Goal: Task Accomplishment & Management: Manage account settings

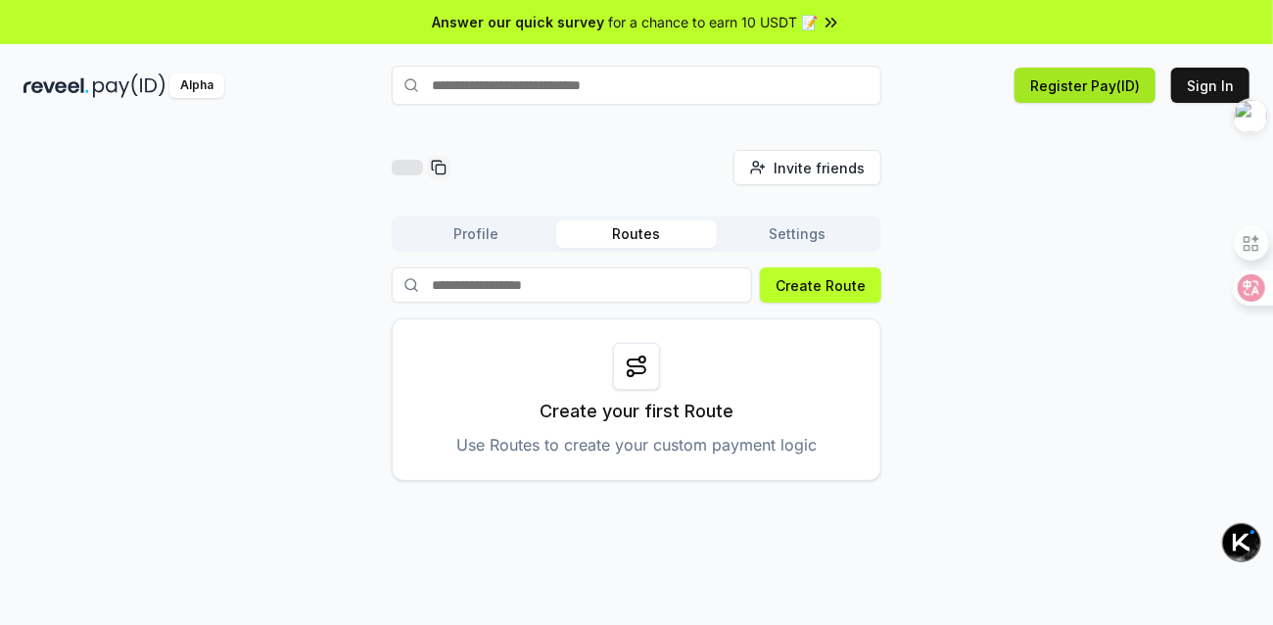
click at [1072, 70] on button "Register Pay(ID)" at bounding box center [1085, 85] width 141 height 35
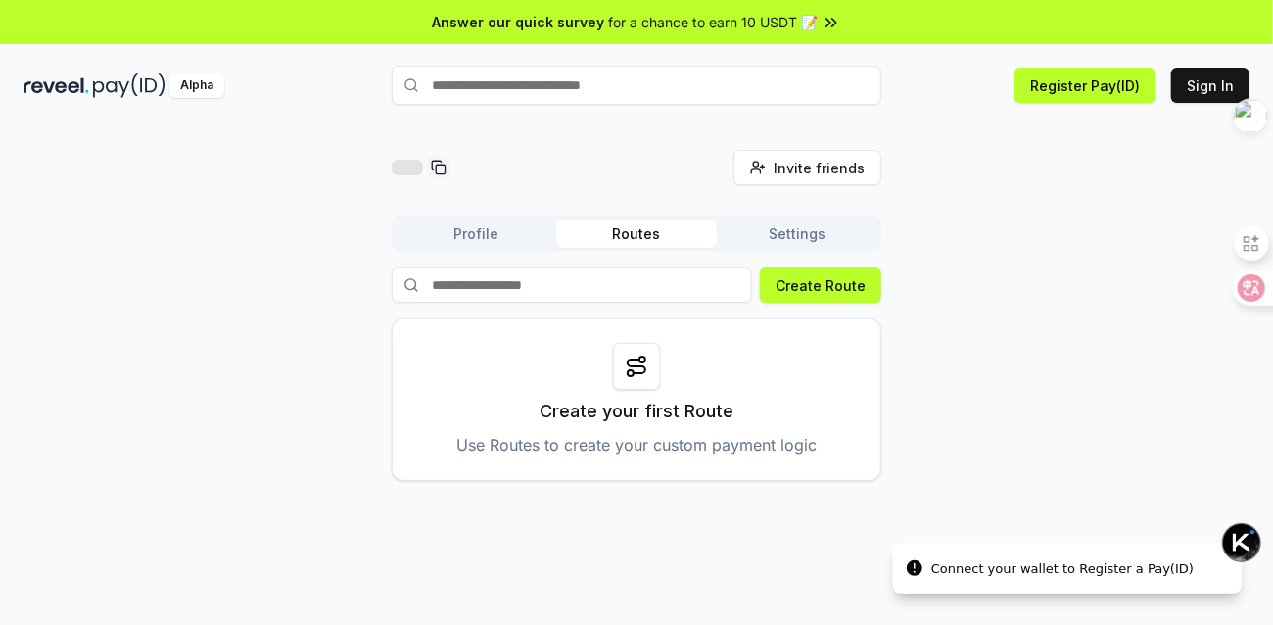
click at [802, 240] on button "Settings" at bounding box center [797, 233] width 161 height 27
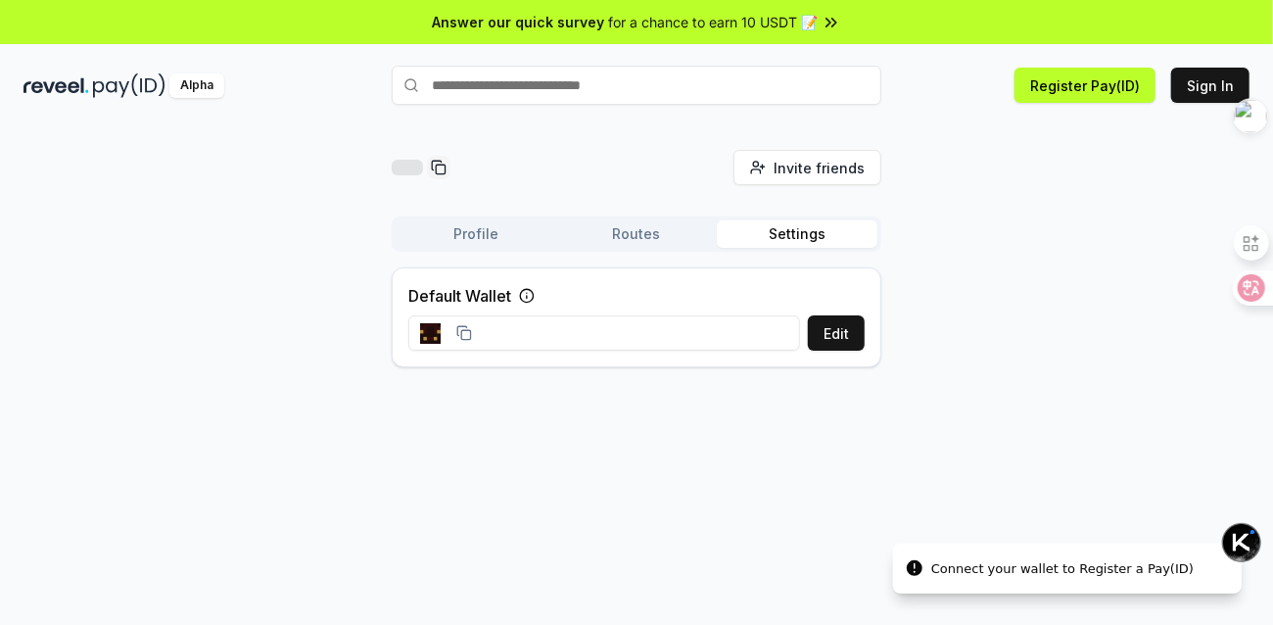
click at [671, 240] on button "Routes" at bounding box center [636, 233] width 161 height 27
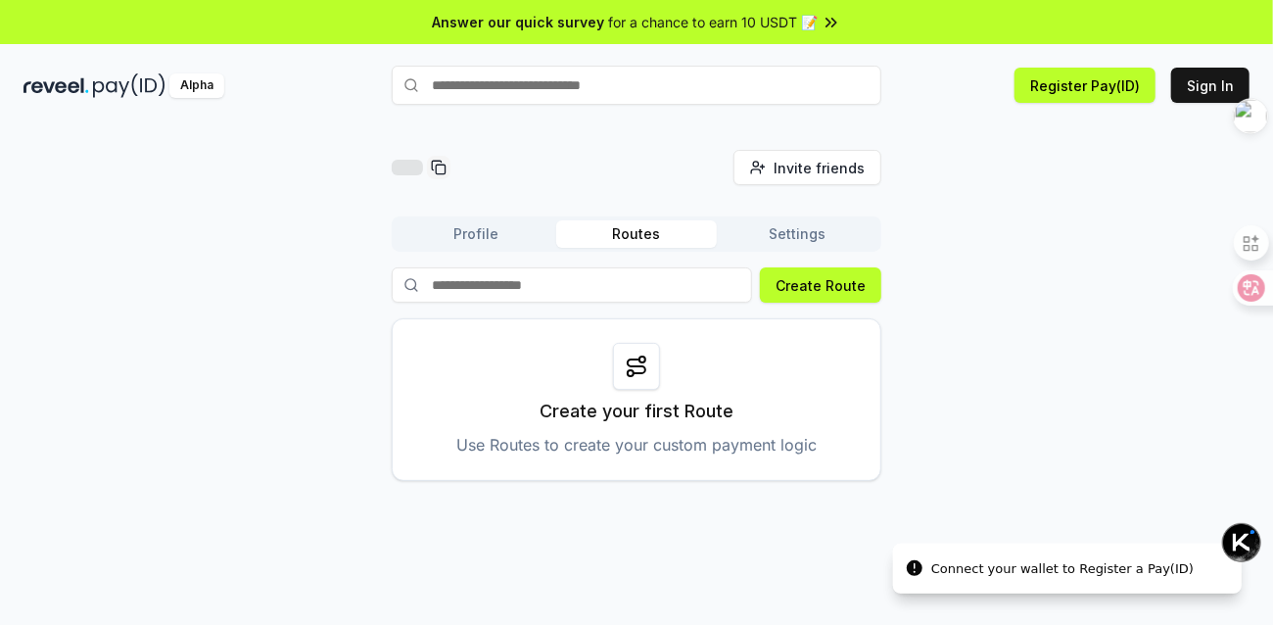
click at [803, 242] on button "Settings" at bounding box center [797, 233] width 161 height 27
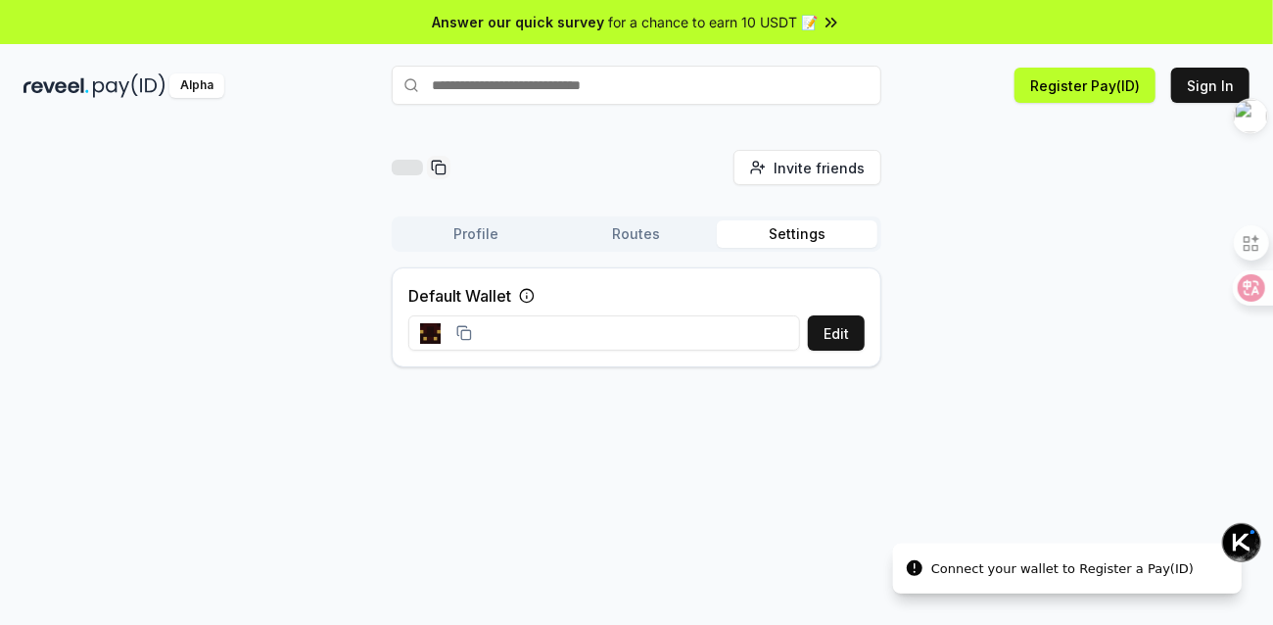
click at [663, 231] on button "Routes" at bounding box center [636, 233] width 161 height 27
